Goal: Task Accomplishment & Management: Manage account settings

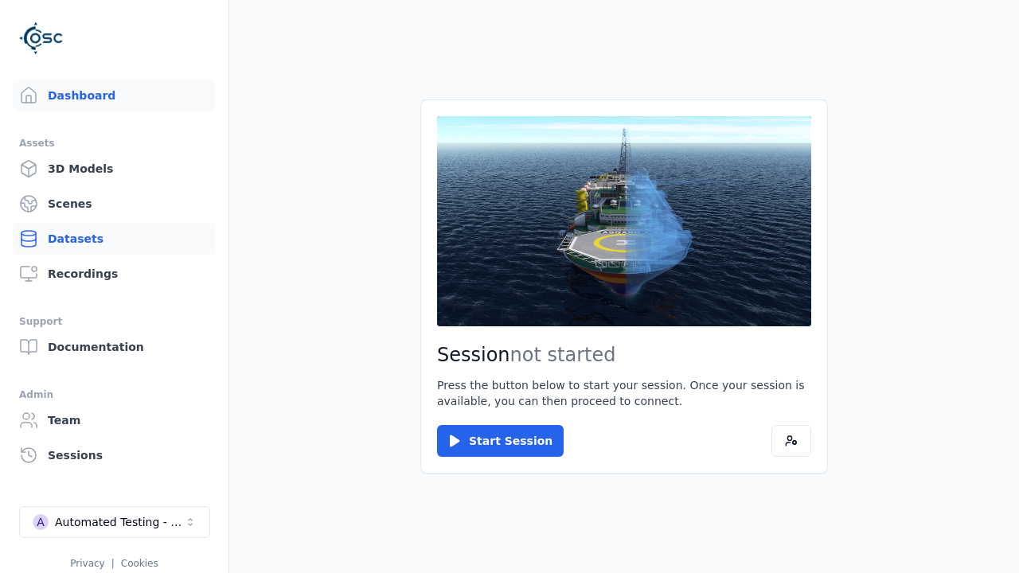
click at [114, 239] on link "Datasets" at bounding box center [114, 239] width 203 height 32
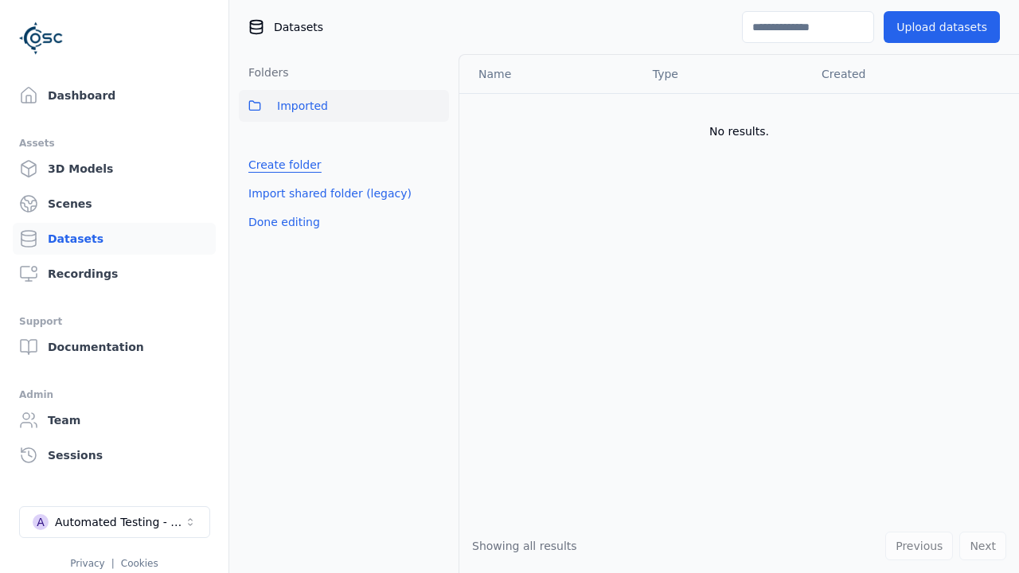
click at [280, 165] on link "Create folder" at bounding box center [284, 165] width 73 height 16
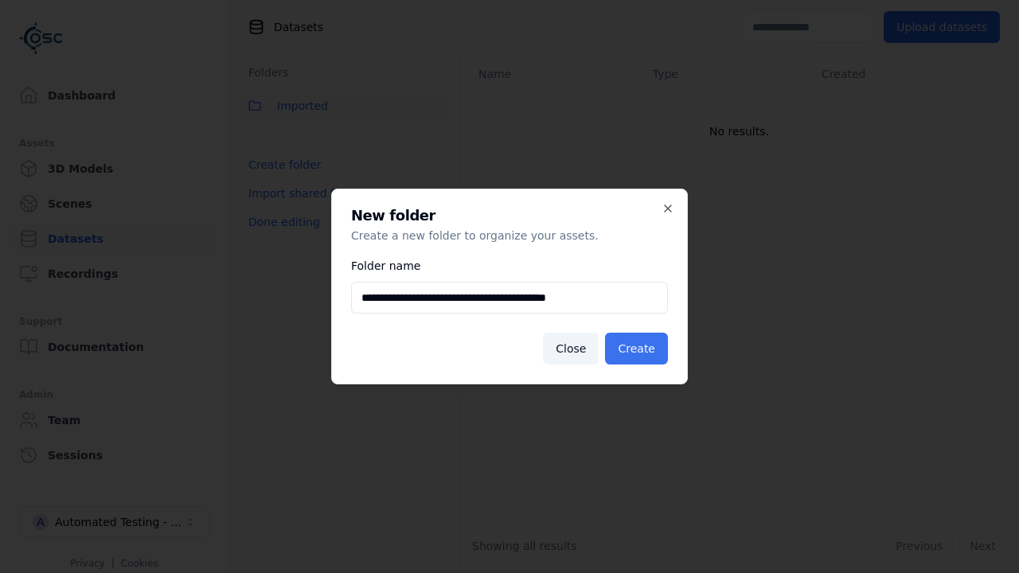
type input "**********"
click at [639, 349] on button "Create" at bounding box center [636, 349] width 63 height 32
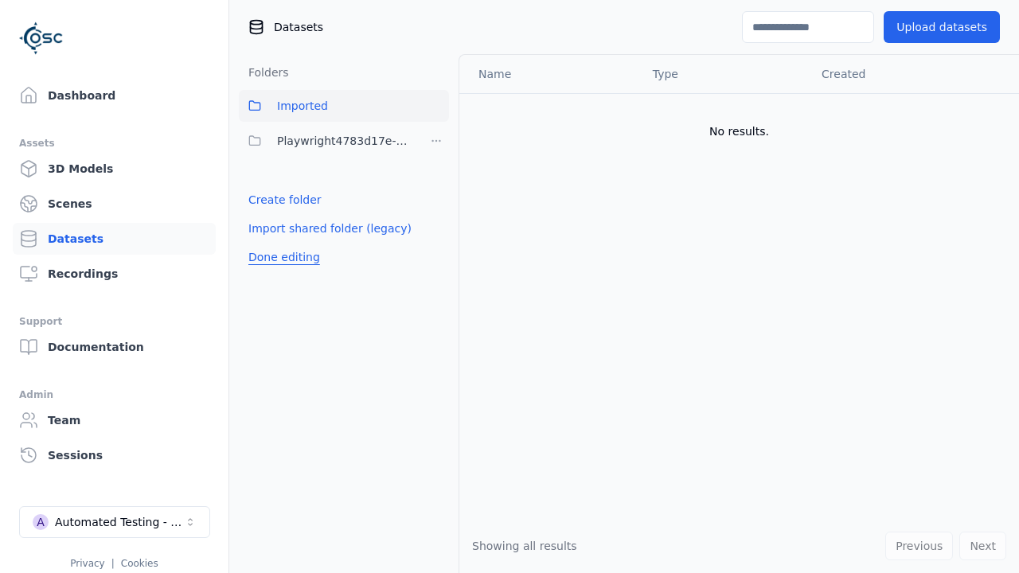
click at [280, 257] on button "Done editing" at bounding box center [284, 257] width 91 height 29
click at [266, 243] on button "Done editing" at bounding box center [284, 257] width 91 height 29
click at [436, 141] on html "Support Dashboard Assets 3D Models Scenes Datasets Recordings Support Documenta…" at bounding box center [509, 286] width 1019 height 573
click at [435, 224] on div "Rename" at bounding box center [441, 224] width 107 height 25
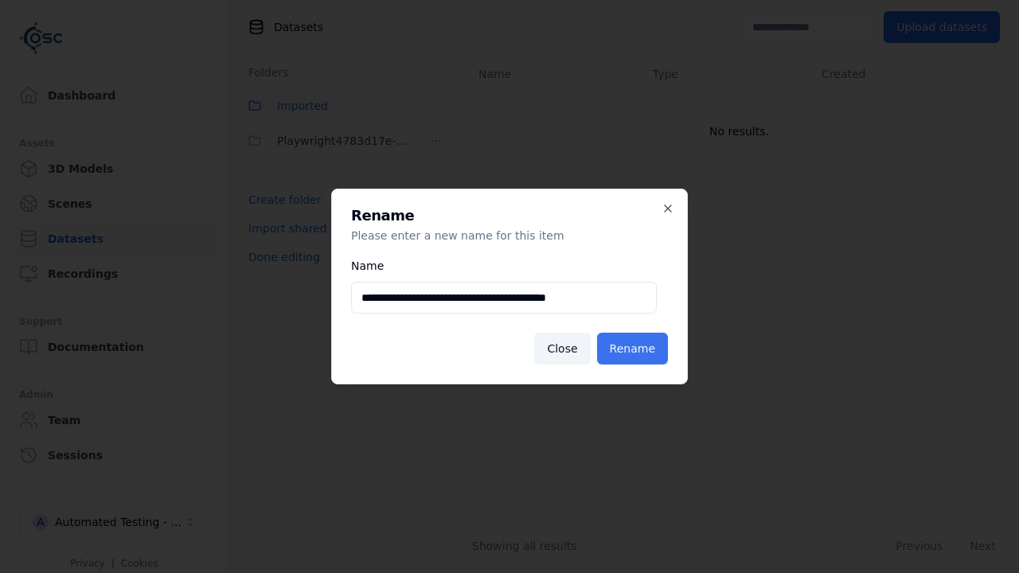
click at [503, 298] on input "**********" at bounding box center [504, 298] width 306 height 32
type input "**********"
click at [635, 349] on button "Rename" at bounding box center [632, 349] width 71 height 32
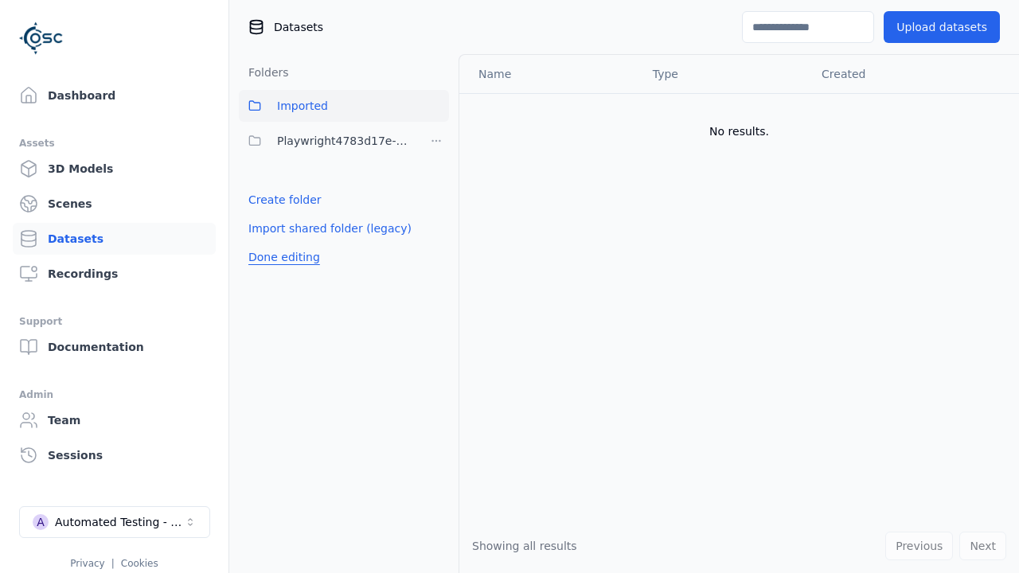
click at [280, 257] on button "Done editing" at bounding box center [284, 257] width 91 height 29
click at [266, 243] on button "Done editing" at bounding box center [284, 257] width 91 height 29
click at [436, 141] on html "Support Dashboard Assets 3D Models Scenes Datasets Recordings Support Documenta…" at bounding box center [509, 286] width 1019 height 573
click at [435, 249] on div "Delete" at bounding box center [441, 249] width 107 height 25
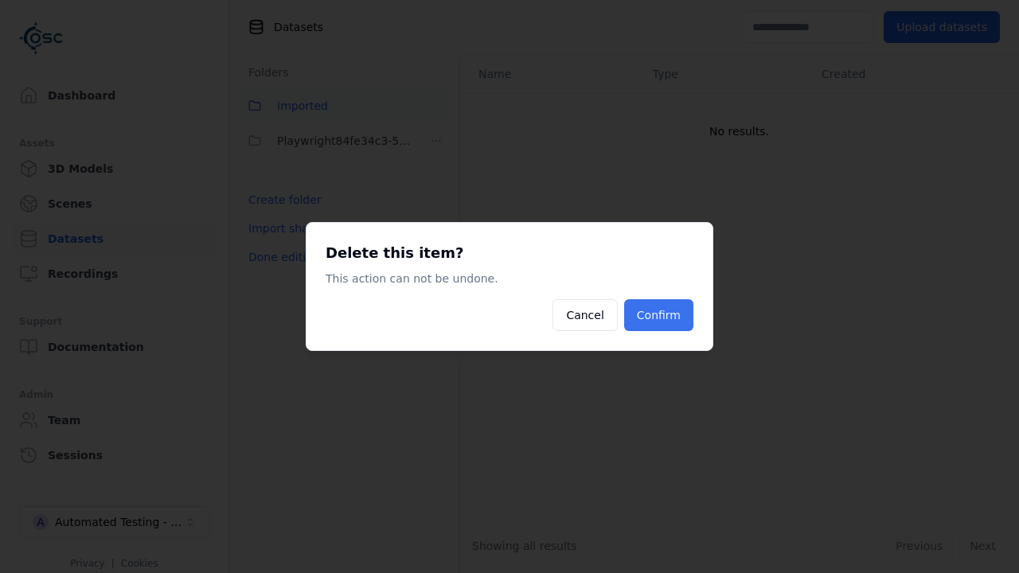
click at [661, 315] on button "Confirm" at bounding box center [658, 315] width 69 height 32
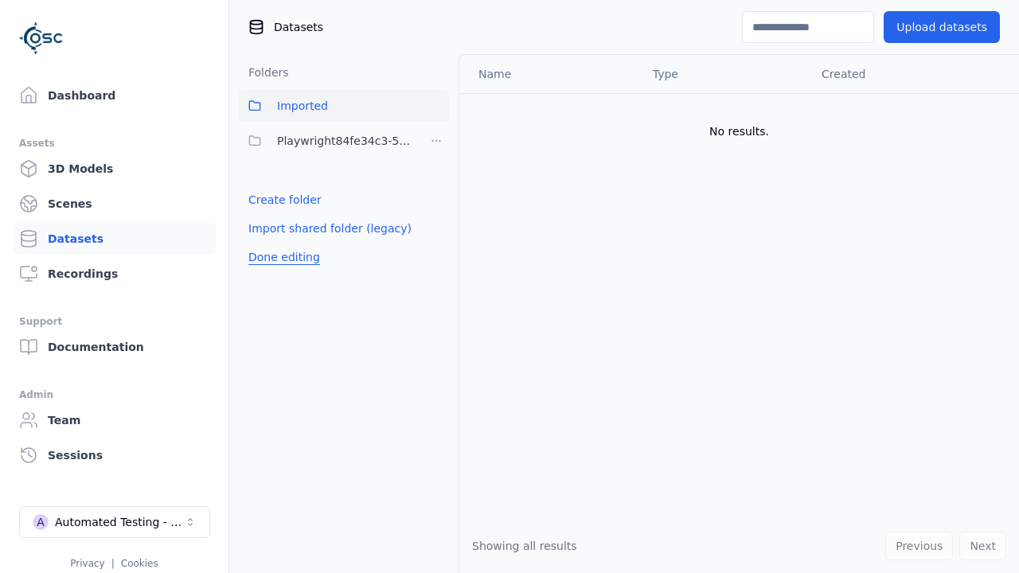
click at [280, 243] on button "Done editing" at bounding box center [284, 257] width 91 height 29
